Goal: Navigation & Orientation: Understand site structure

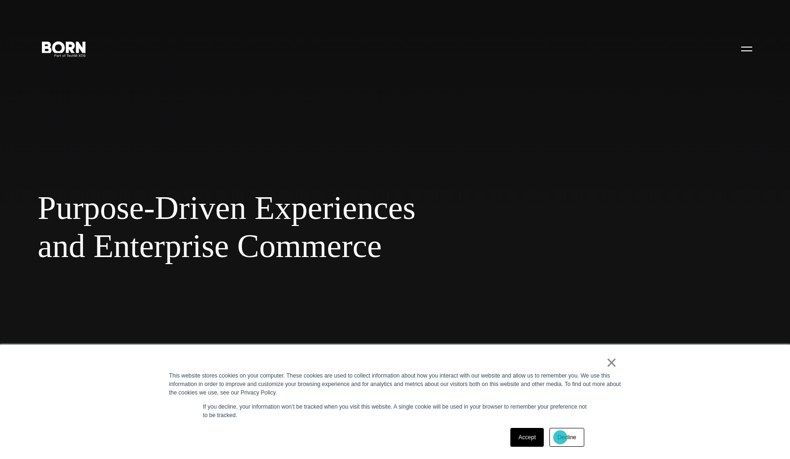
click at [560, 437] on link "Decline" at bounding box center [566, 437] width 35 height 19
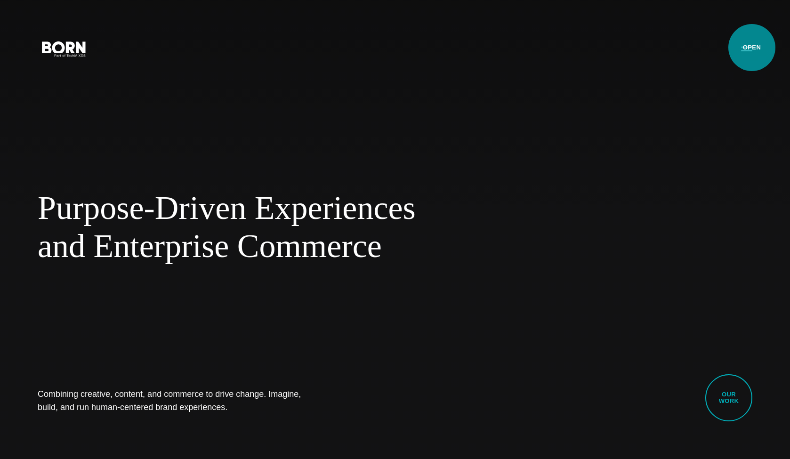
click at [752, 48] on button "Primary Menu" at bounding box center [746, 49] width 23 height 20
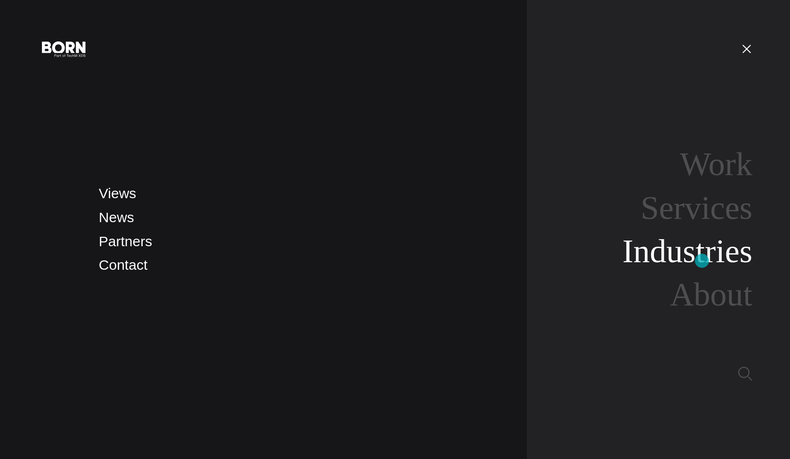
click at [702, 261] on link "Industries" at bounding box center [687, 251] width 130 height 36
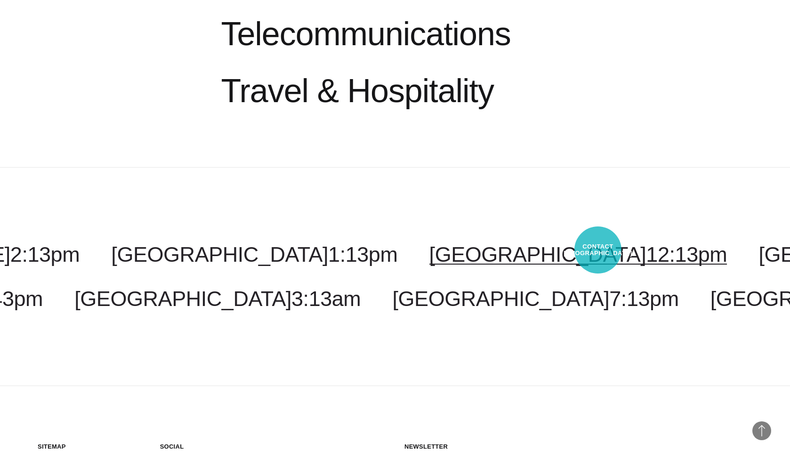
scroll to position [1587, 0]
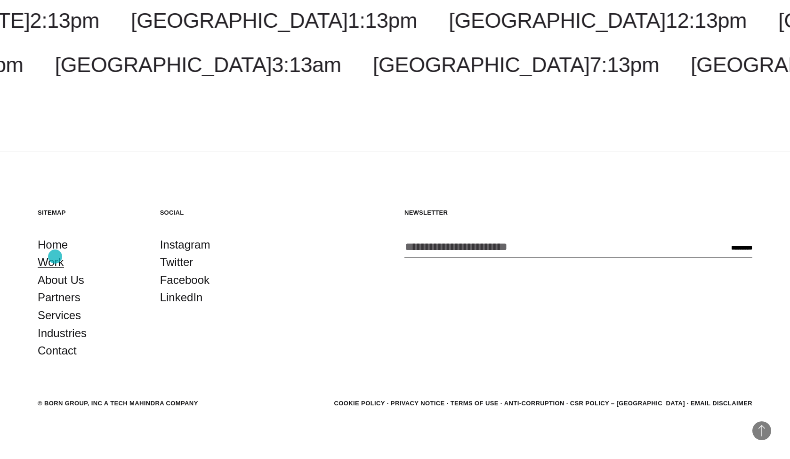
click at [55, 257] on link "Work" at bounding box center [51, 262] width 26 height 18
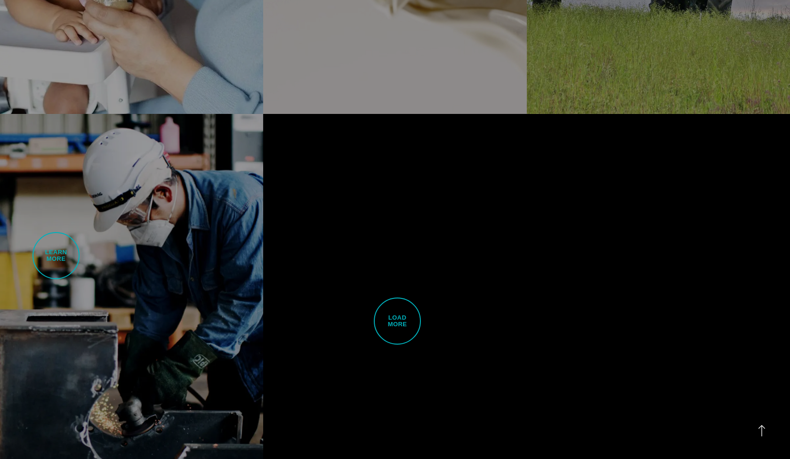
scroll to position [3081, 0]
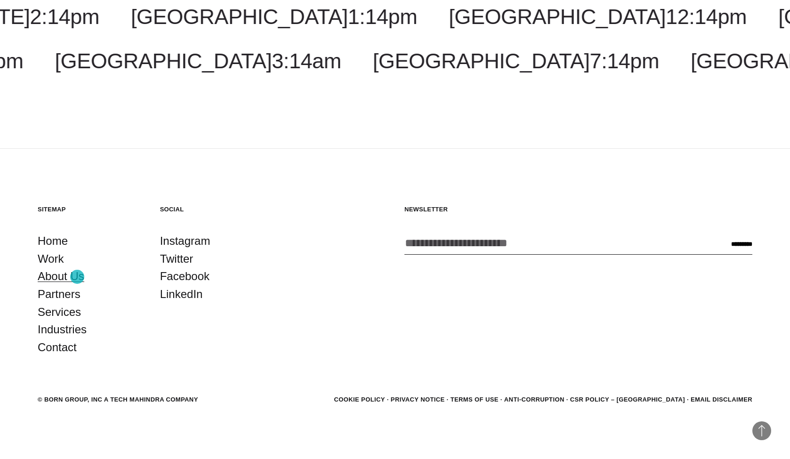
click at [77, 277] on link "About Us" at bounding box center [61, 276] width 47 height 18
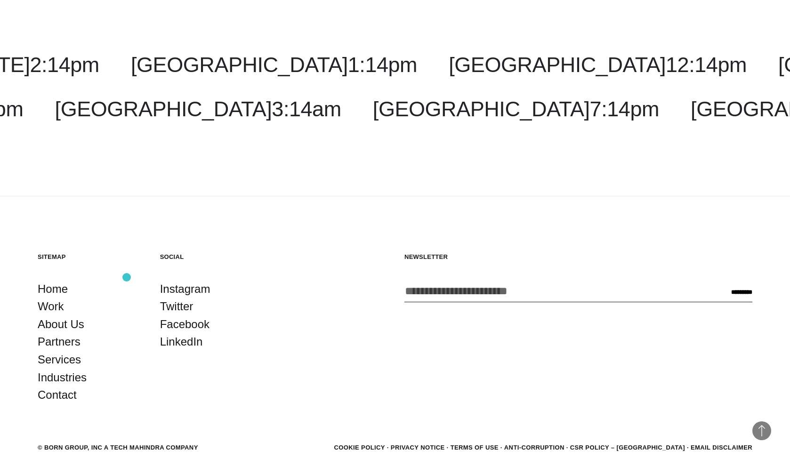
scroll to position [3617, 0]
